Goal: Navigation & Orientation: Find specific page/section

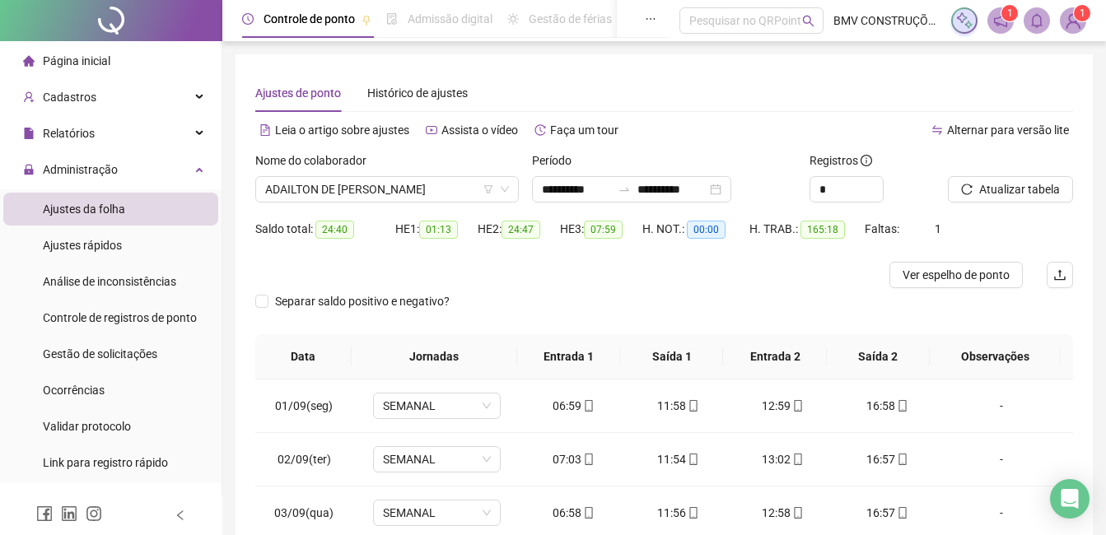
scroll to position [2, 0]
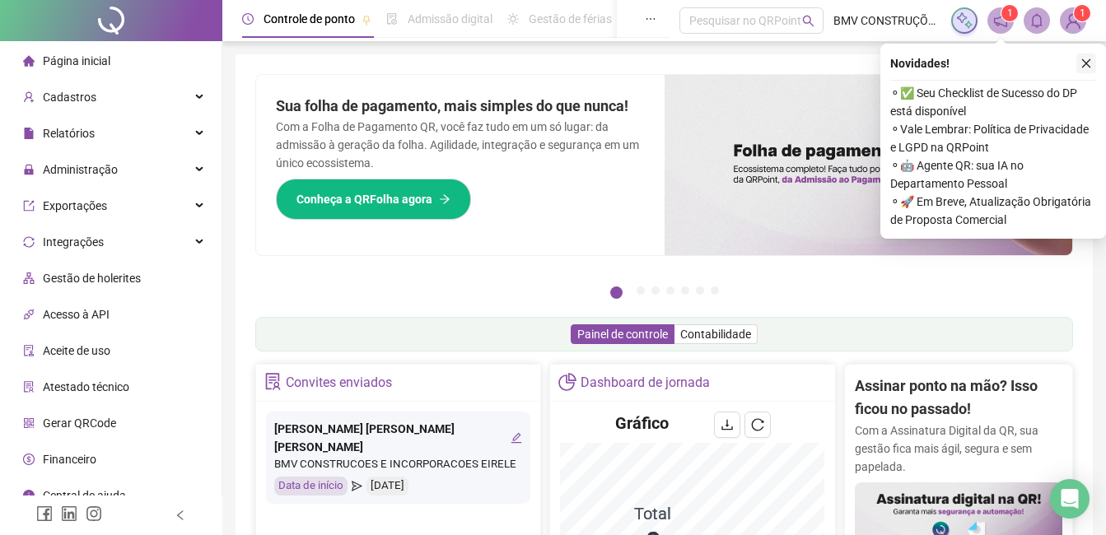
click at [1087, 62] on icon "close" at bounding box center [1086, 64] width 12 height 12
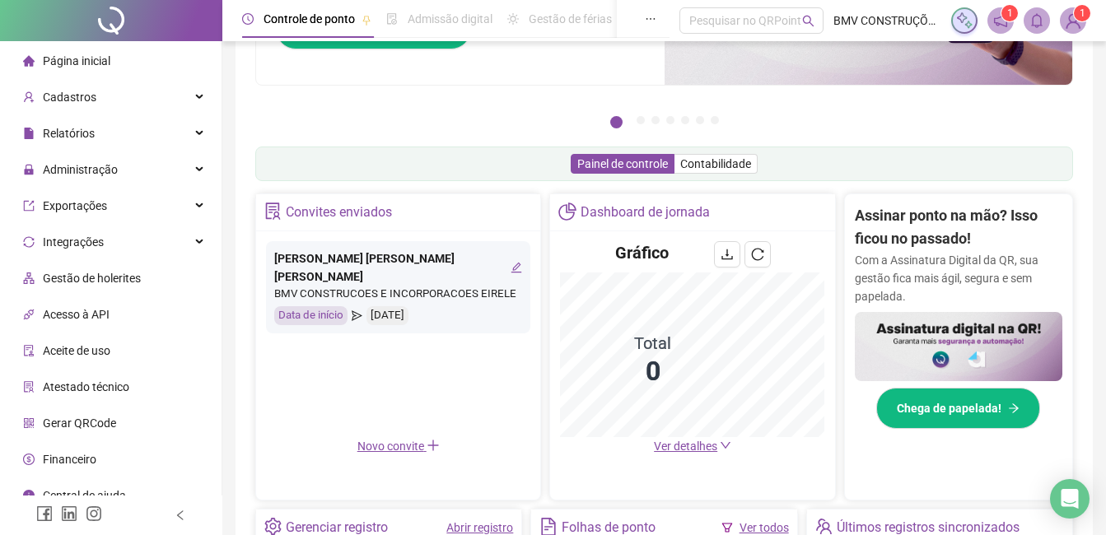
scroll to position [82, 0]
